Goal: Task Accomplishment & Management: Manage account settings

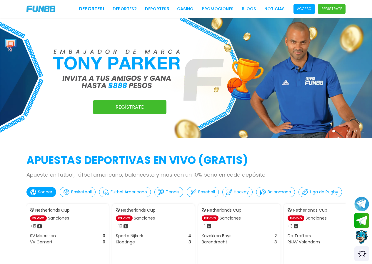
click at [315, 7] on span "Acceso" at bounding box center [303, 9] width 21 height 10
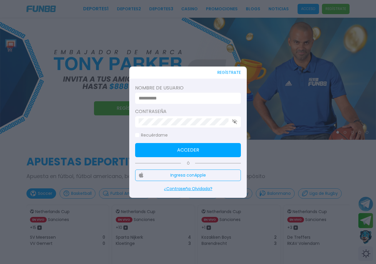
type input "*********"
click at [211, 143] on button "Acceder" at bounding box center [188, 150] width 106 height 14
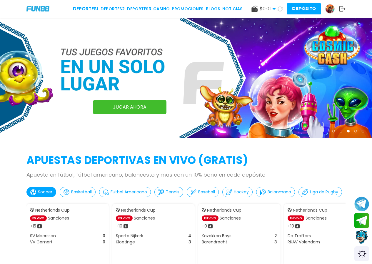
click at [330, 8] on img at bounding box center [329, 8] width 9 height 9
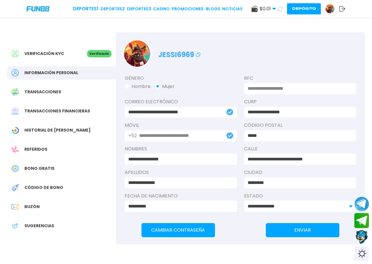
click at [278, 7] on icon at bounding box center [280, 8] width 5 height 5
click at [33, 205] on span "Buzón" at bounding box center [31, 206] width 15 height 6
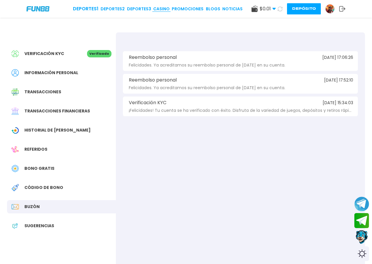
click at [165, 7] on link "CASINO" at bounding box center [161, 9] width 16 height 6
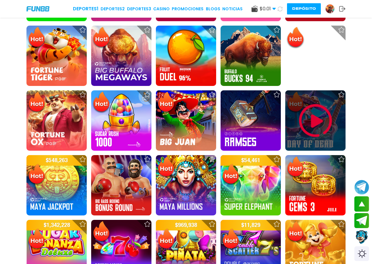
scroll to position [260, 0]
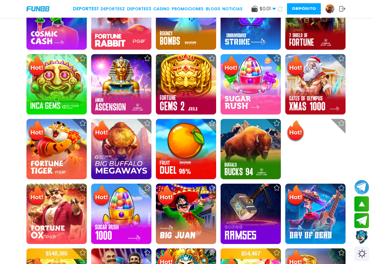
click at [342, 10] on icon at bounding box center [342, 9] width 6 height 6
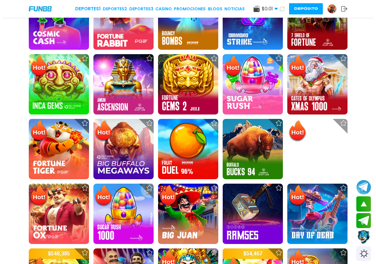
scroll to position [261, 0]
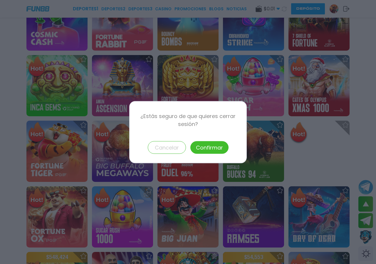
click at [192, 143] on button "Confirmar" at bounding box center [210, 147] width 38 height 13
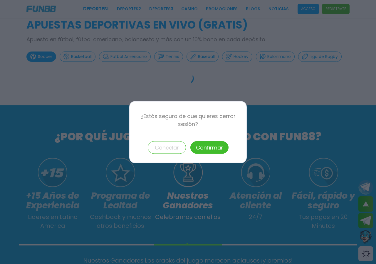
scroll to position [53, 0]
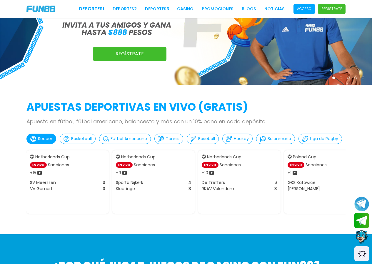
click at [297, 1] on div "Deportes 1 Deportes 2 Deportes 3 CASINO Promociones BLOGS NOTICIAS Acceso Regís…" at bounding box center [186, 9] width 372 height 18
click at [296, 5] on span "Acceso" at bounding box center [303, 9] width 21 height 10
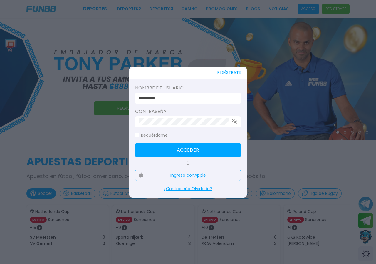
click at [211, 98] on input "*********" at bounding box center [186, 98] width 95 height 7
click at [183, 154] on button "Acceder" at bounding box center [188, 150] width 106 height 14
type input "*********"
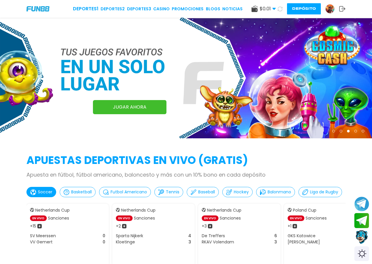
click at [332, 11] on img at bounding box center [329, 8] width 9 height 9
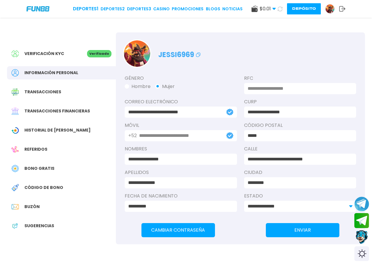
click at [36, 205] on span "Buzón" at bounding box center [31, 206] width 15 height 6
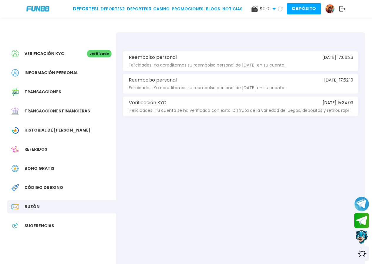
click at [326, 8] on img at bounding box center [329, 8] width 9 height 9
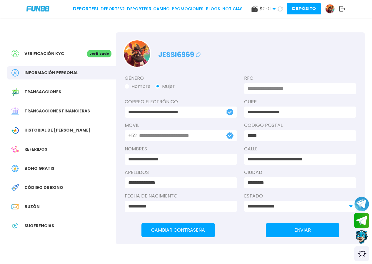
click at [341, 7] on icon at bounding box center [342, 9] width 6 height 6
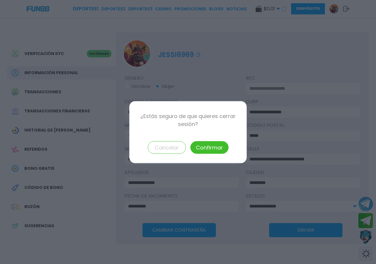
click at [196, 146] on button "Confirmar" at bounding box center [210, 147] width 38 height 13
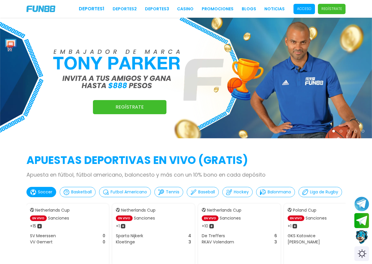
click at [301, 8] on p "Acceso" at bounding box center [304, 8] width 14 height 5
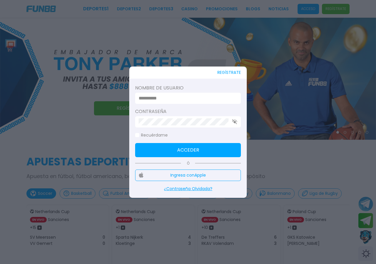
type input "*********"
click at [205, 96] on input "*********" at bounding box center [186, 98] width 95 height 7
click at [196, 148] on button "Acceder" at bounding box center [188, 150] width 106 height 14
